Goal: Information Seeking & Learning: Learn about a topic

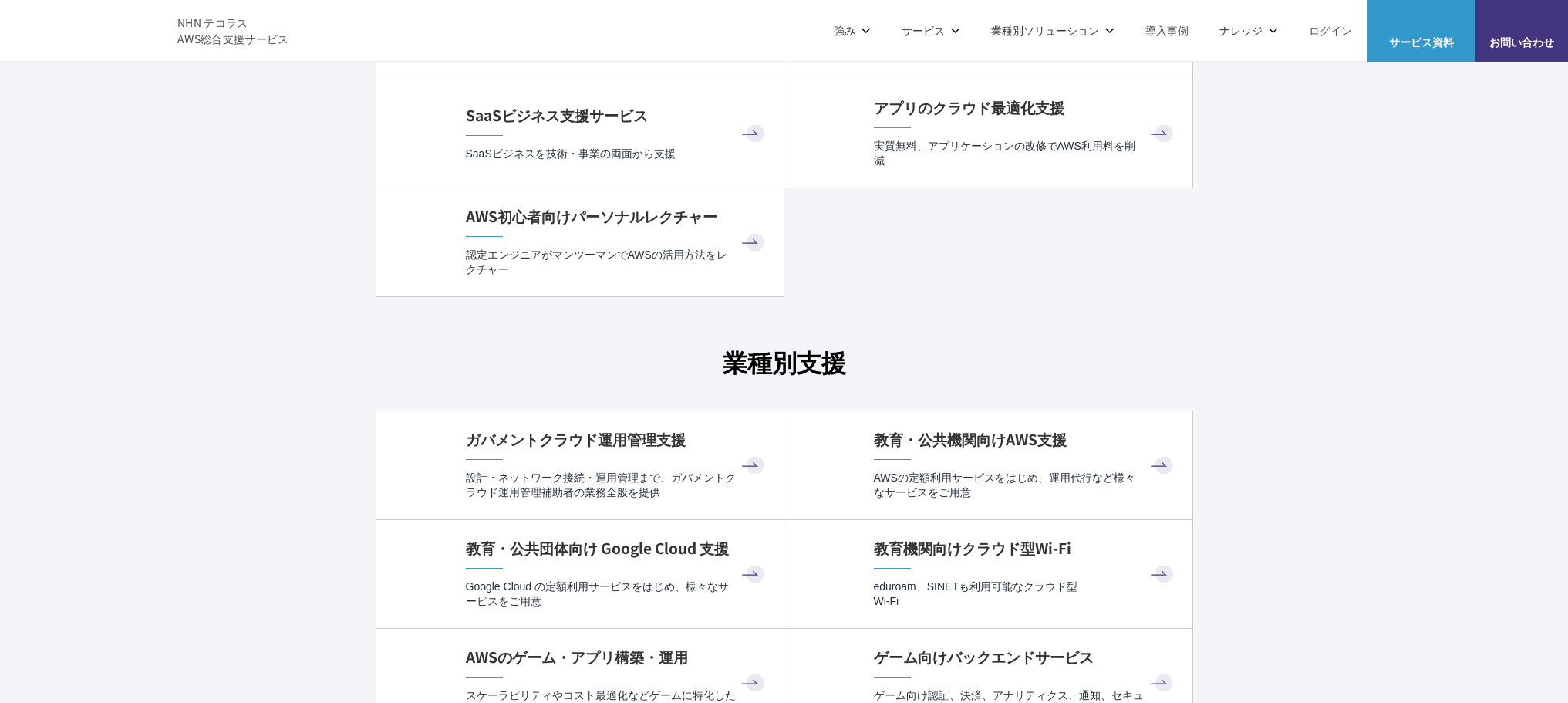
scroll to position [3858, 0]
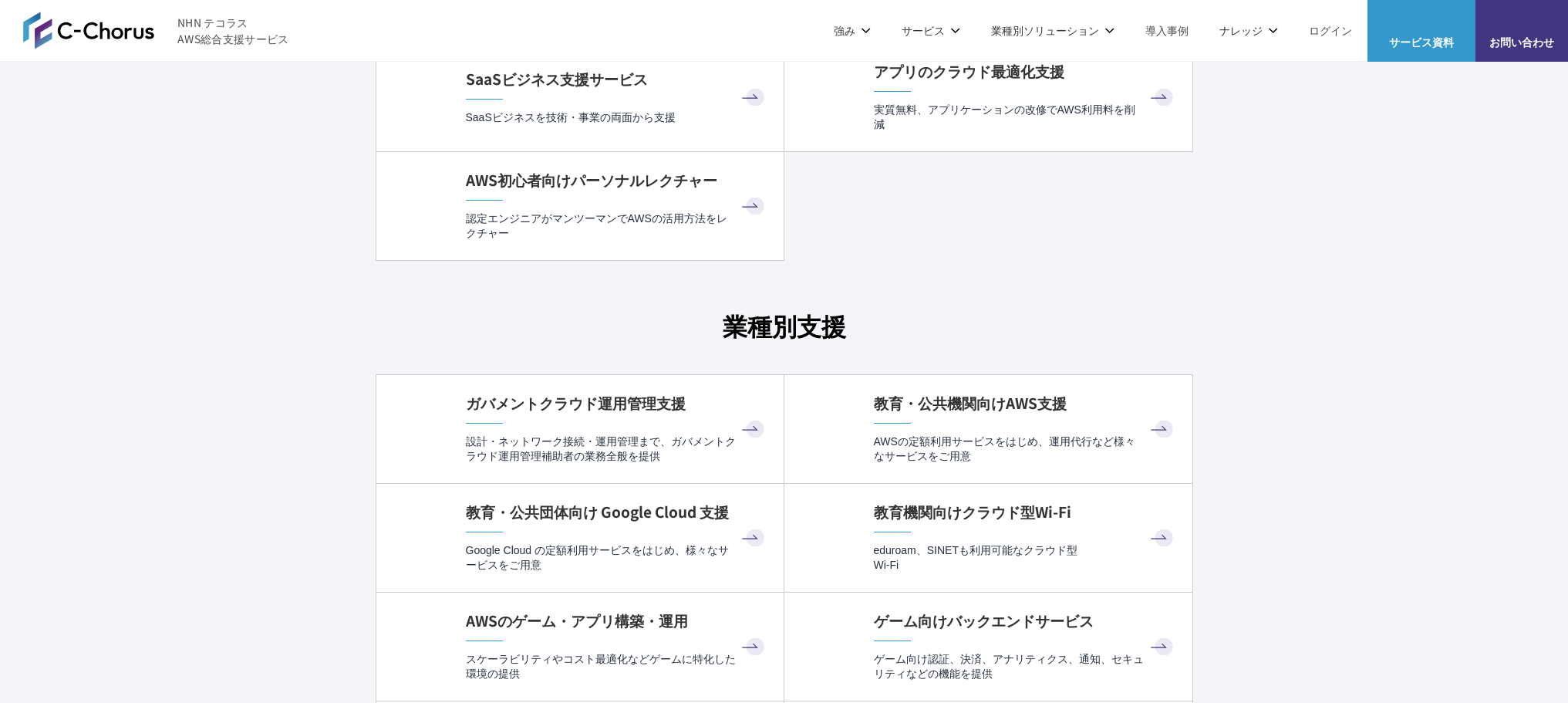
drag, startPoint x: 1382, startPoint y: 540, endPoint x: 1379, endPoint y: 528, distance: 12.4
click at [1383, 540] on div "C-Chorusのサービス一覧 AWSを総合的に活用するための サービスラインアップ AWS請求代行 (リセール) AWS請求代行 プロフェッショナルサービス…" at bounding box center [784, 481] width 1568 height 3417
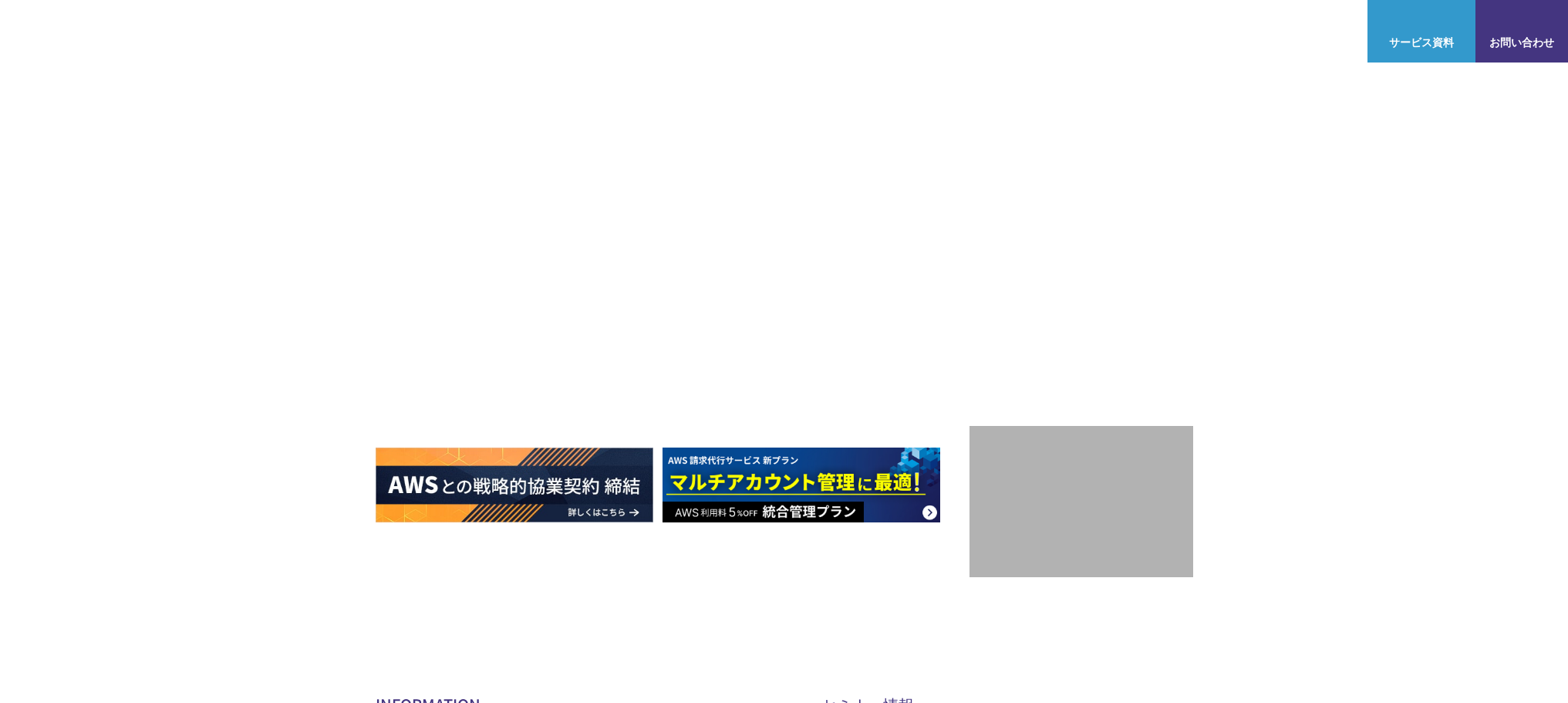
scroll to position [0, 0]
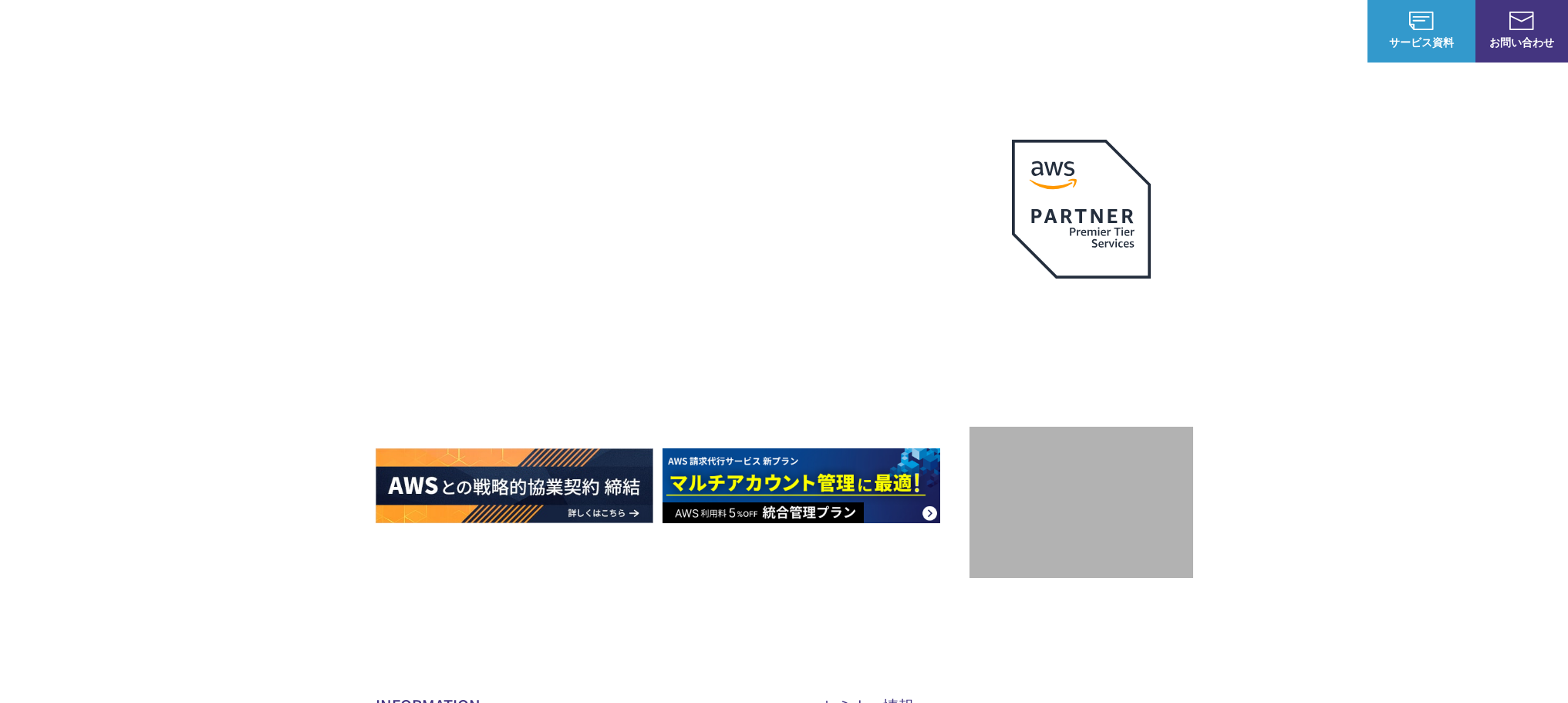
click at [227, 23] on span "NHN テコラス AWS総合支援サービス" at bounding box center [233, 31] width 112 height 33
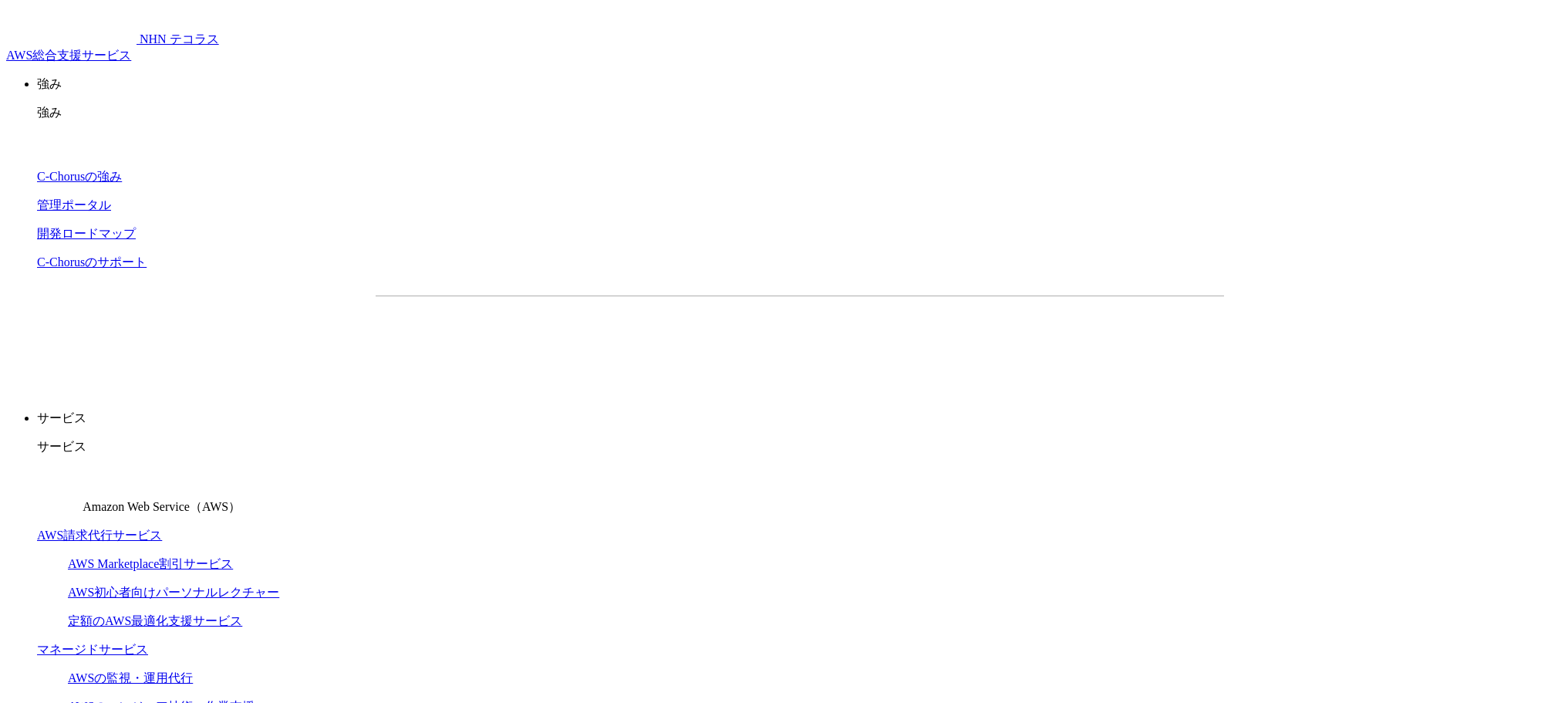
click at [219, 33] on span "NHN テコラス AWS総合支援サービス" at bounding box center [113, 47] width 213 height 29
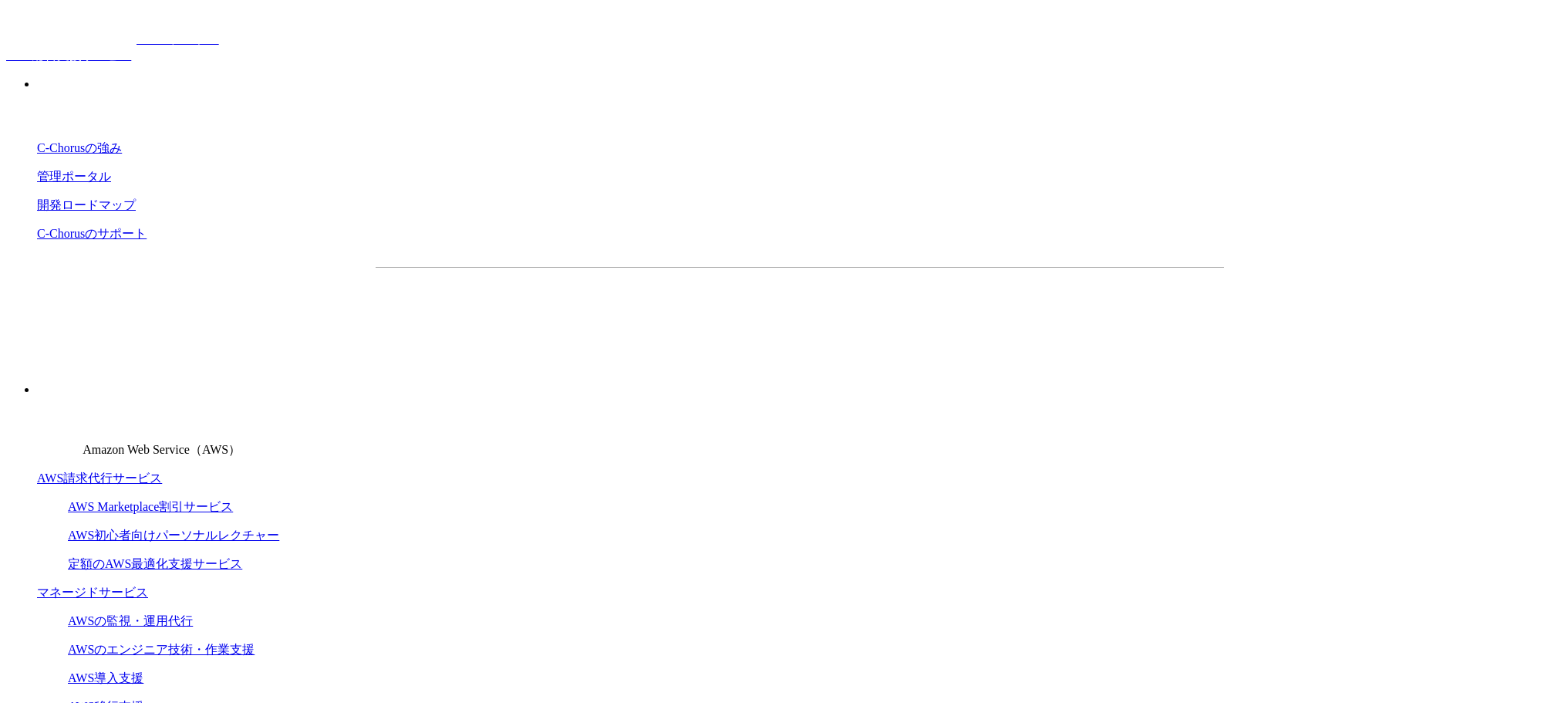
click at [936, 382] on p "サービス" at bounding box center [799, 390] width 1525 height 16
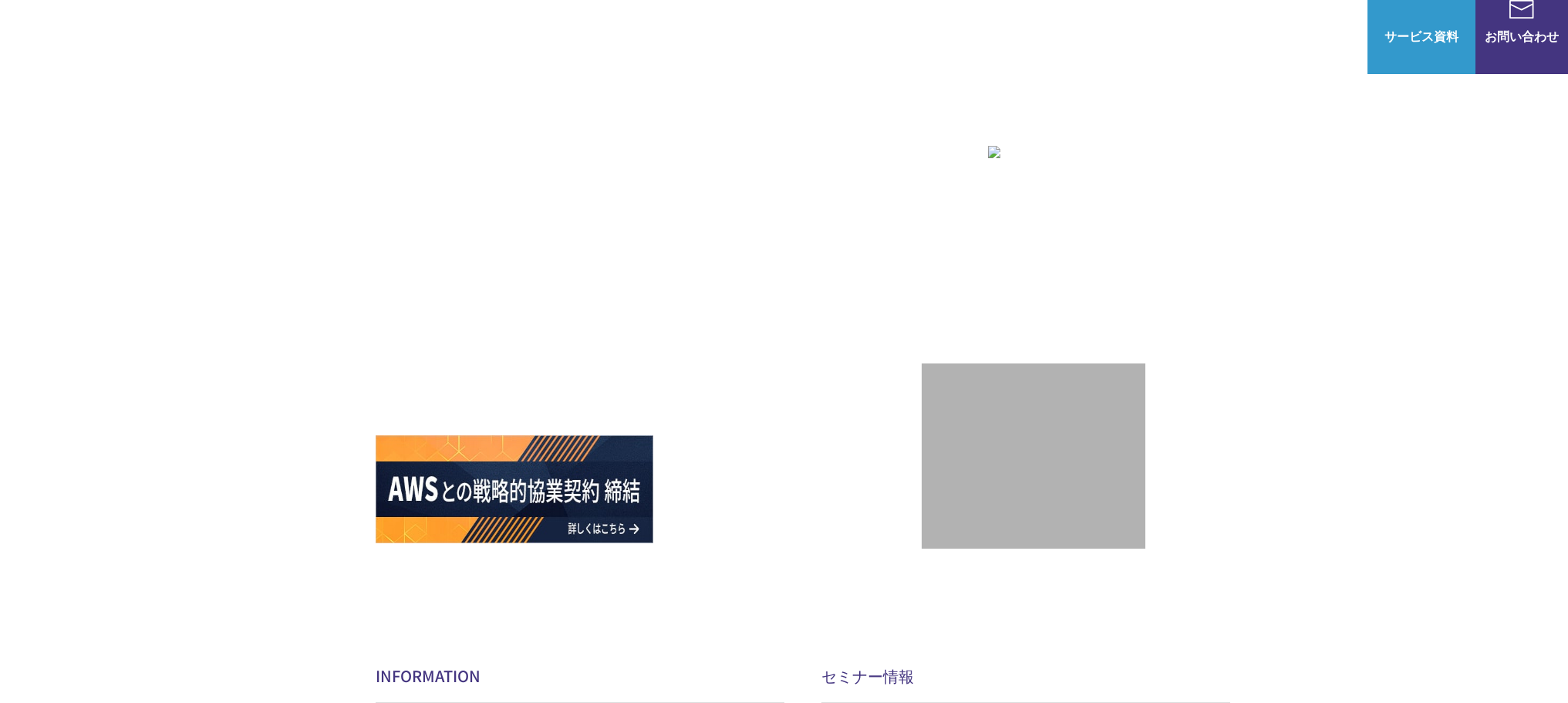
click at [942, 30] on li "サービス サービス Amazon Web Service（AWS） AWS請求代行サービス AWS Marketplace割引サービス AWS初心者向けパーソ…" at bounding box center [894, 31] width 96 height 62
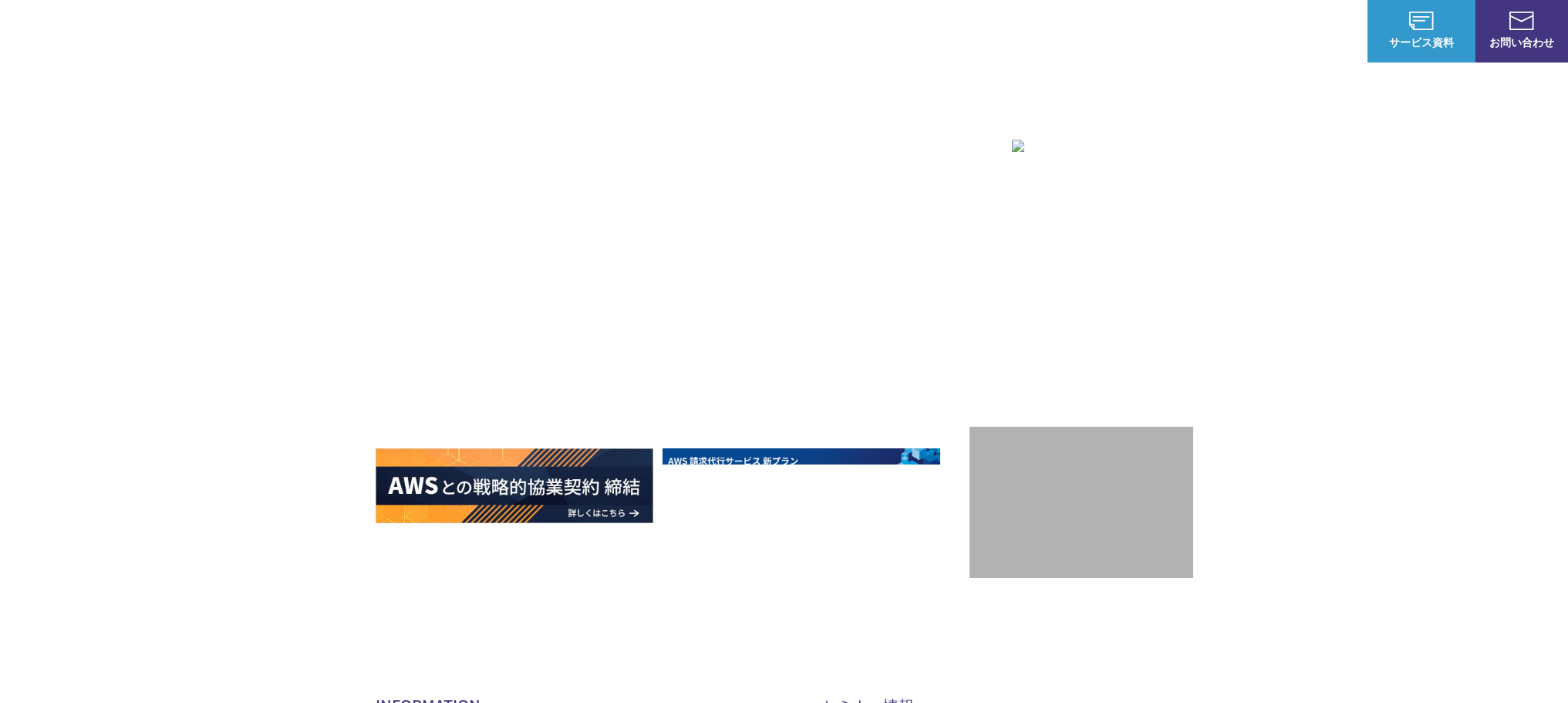
click at [1412, 419] on div "Amazon Web Service（AWS） AWS請求代行サービス AWS Marketplace割引サービス AWS初心者向けパーソナルレクチャー 定額…" at bounding box center [784, 345] width 1568 height 568
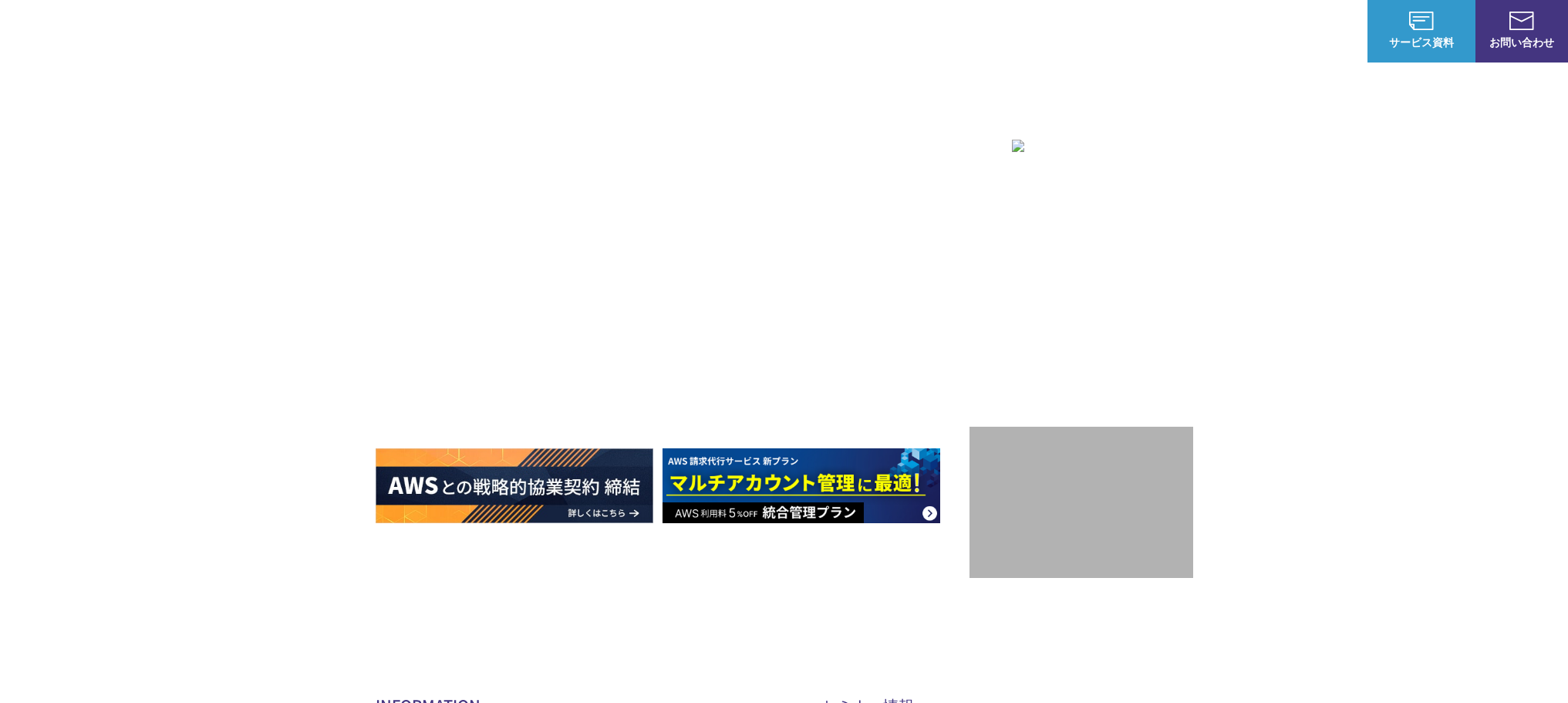
click at [1251, 26] on p "ナレッジ" at bounding box center [1249, 31] width 58 height 16
click at [1122, 95] on span "見逃し配信セミナー" at bounding box center [1106, 93] width 132 height 31
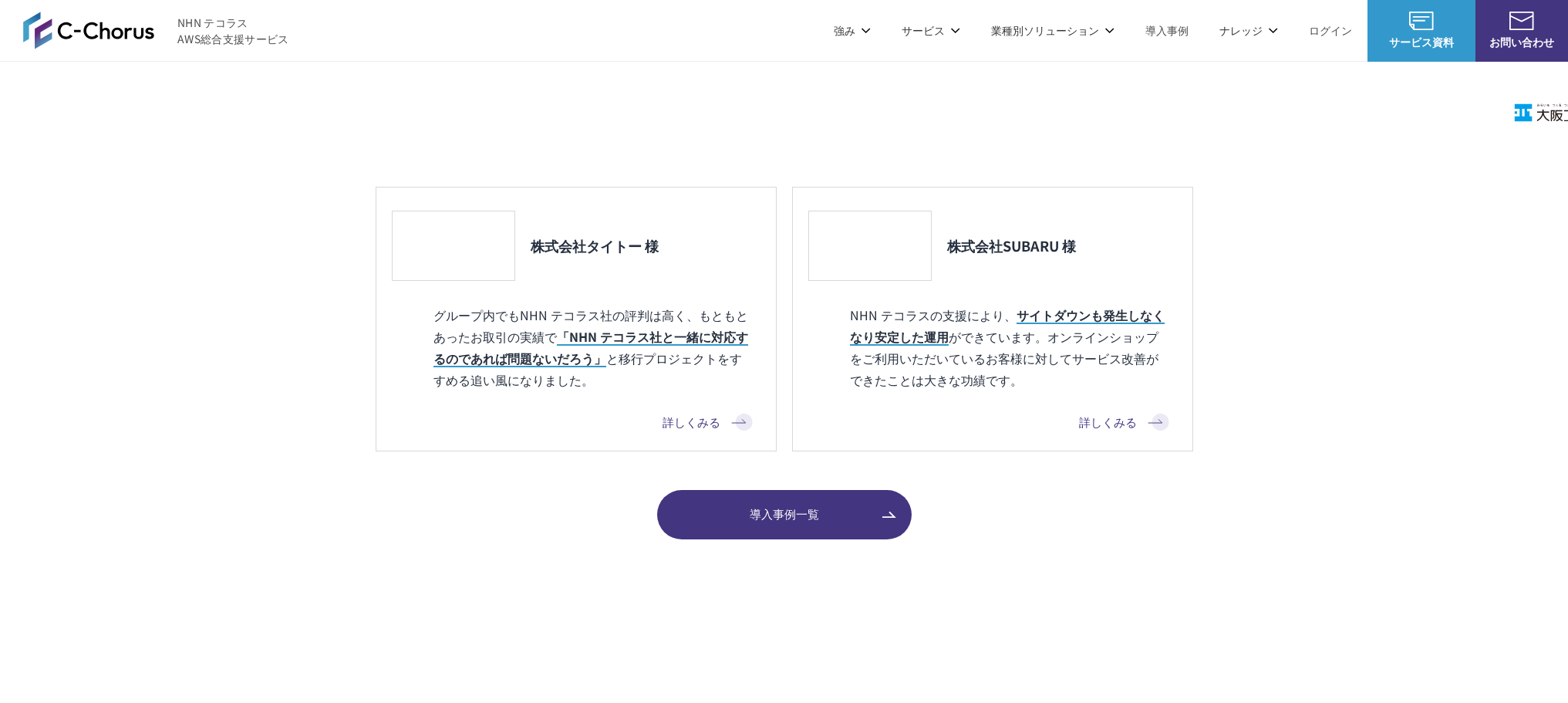
scroll to position [1466, 0]
